Goal: Find contact information: Find contact information

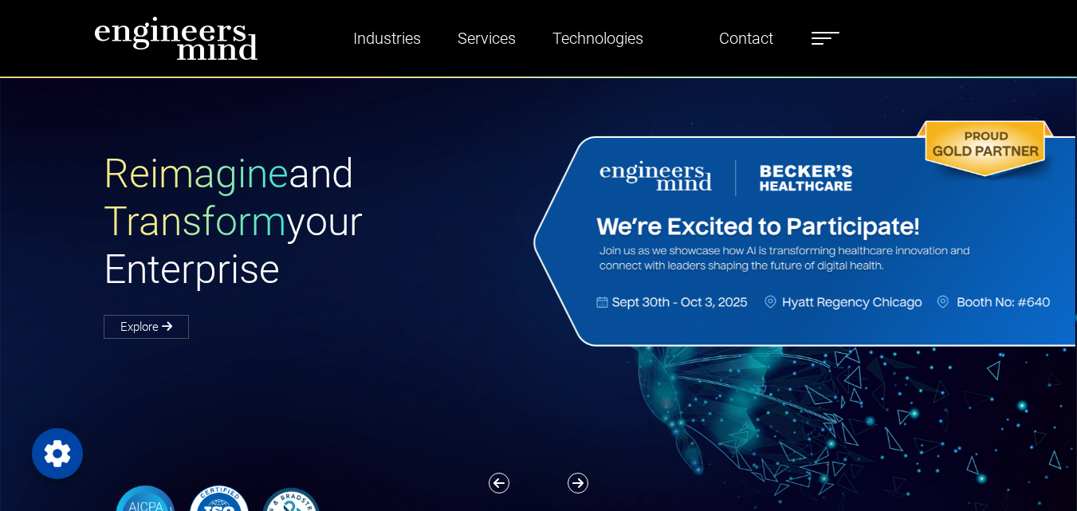
click at [571, 161] on img at bounding box center [802, 233] width 548 height 234
click at [446, 174] on h1 "Reimagine and Transform your Enterprise" at bounding box center [321, 221] width 435 height 143
click at [754, 33] on link "Contact" at bounding box center [746, 38] width 67 height 37
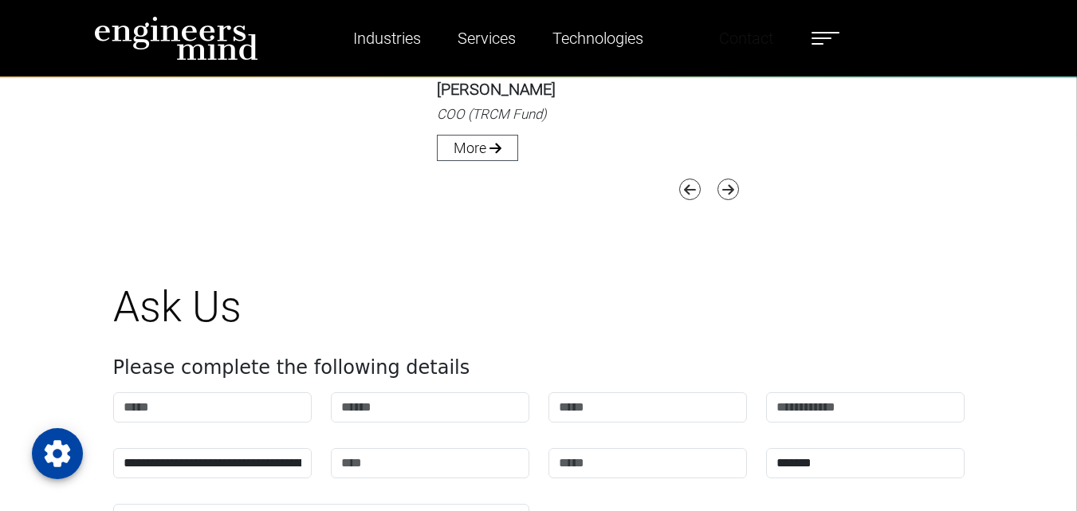
scroll to position [4470, 0]
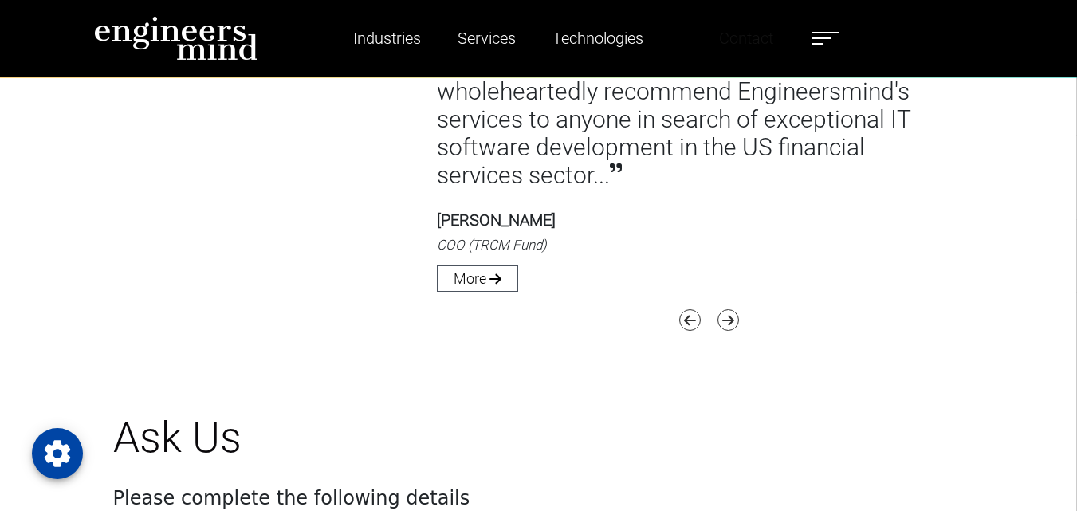
scroll to position [4843, 0]
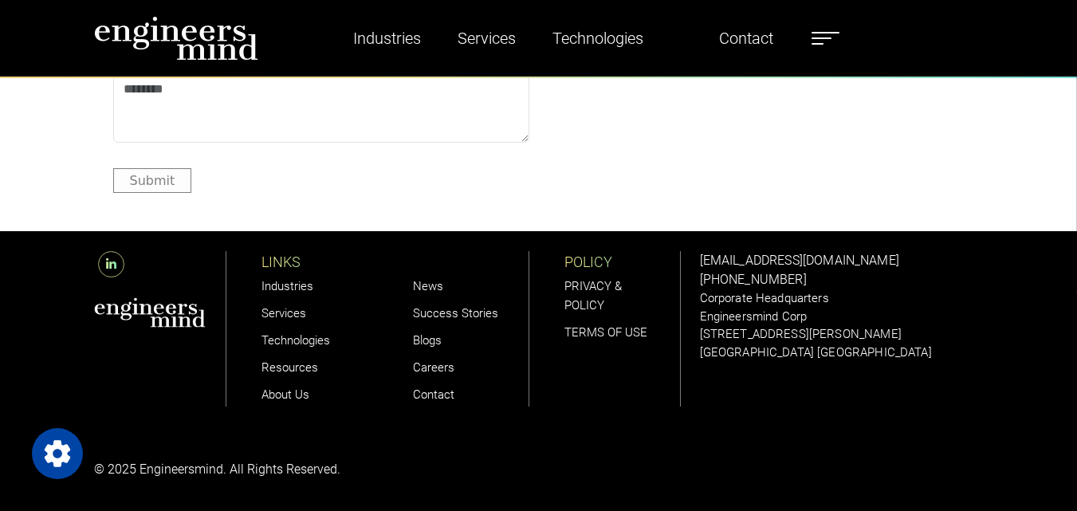
click at [831, 45] on label at bounding box center [825, 38] width 28 height 21
